Goal: Check status: Check status

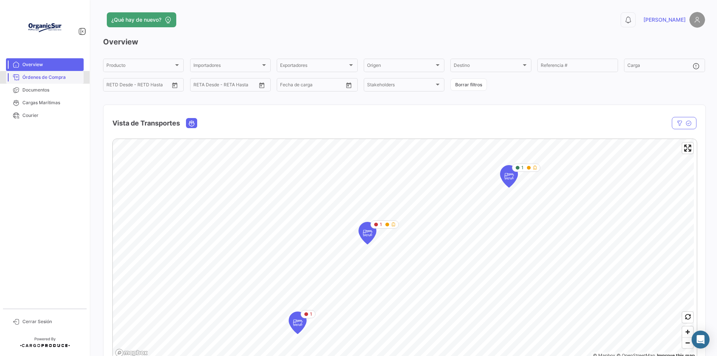
click at [60, 79] on span "Órdenes de Compra" at bounding box center [51, 77] width 58 height 7
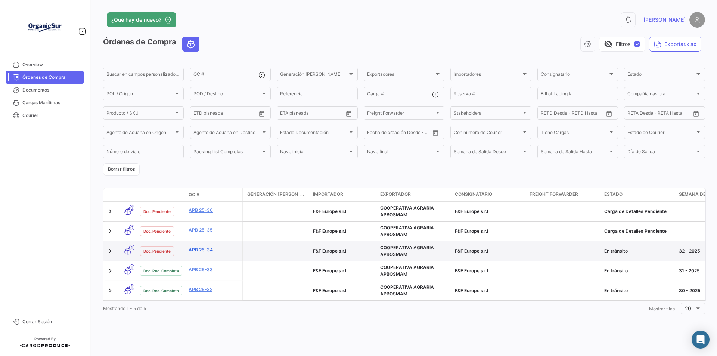
click at [200, 249] on link "APB 25-34" at bounding box center [214, 249] width 50 height 7
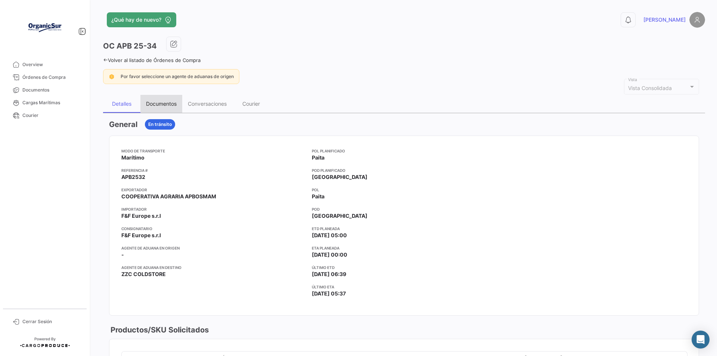
click at [162, 103] on div "Documentos" at bounding box center [161, 103] width 31 height 6
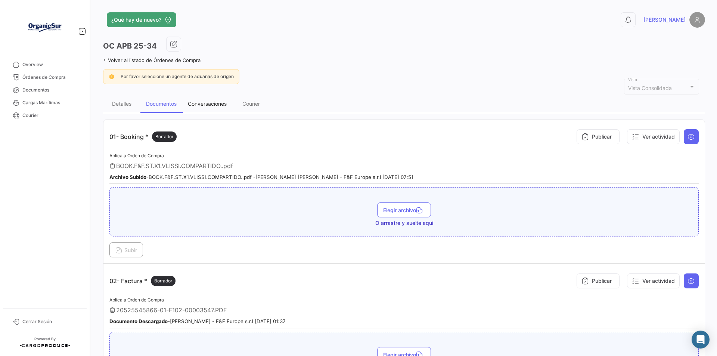
click at [207, 103] on div "Conversaciones" at bounding box center [207, 103] width 39 height 6
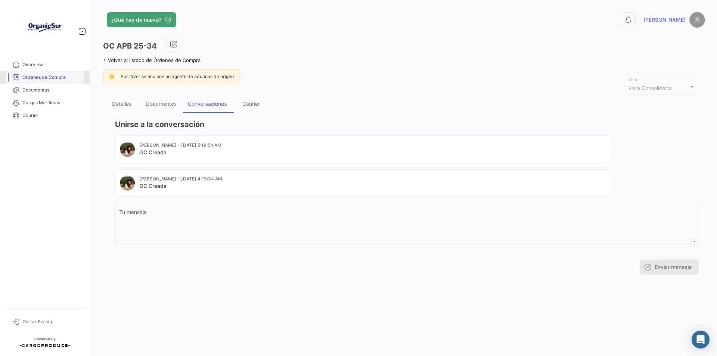
click at [56, 77] on span "Órdenes de Compra" at bounding box center [51, 77] width 58 height 7
